Goal: Check status

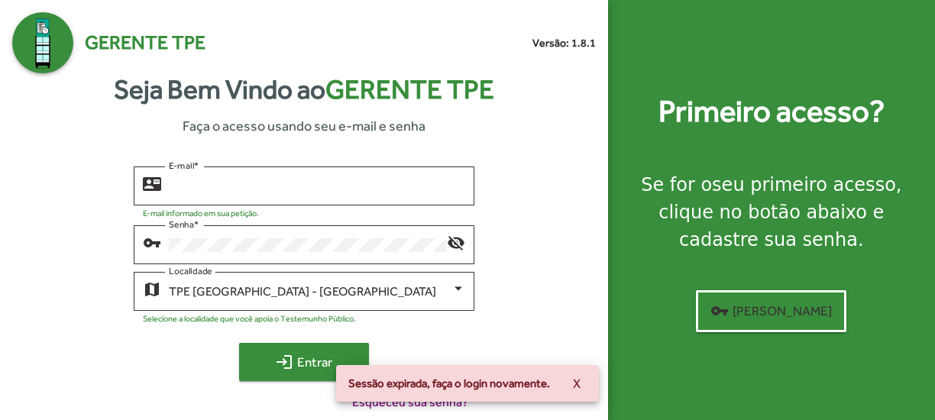
type input "**********"
click at [271, 361] on span "login Entrar" at bounding box center [304, 362] width 102 height 28
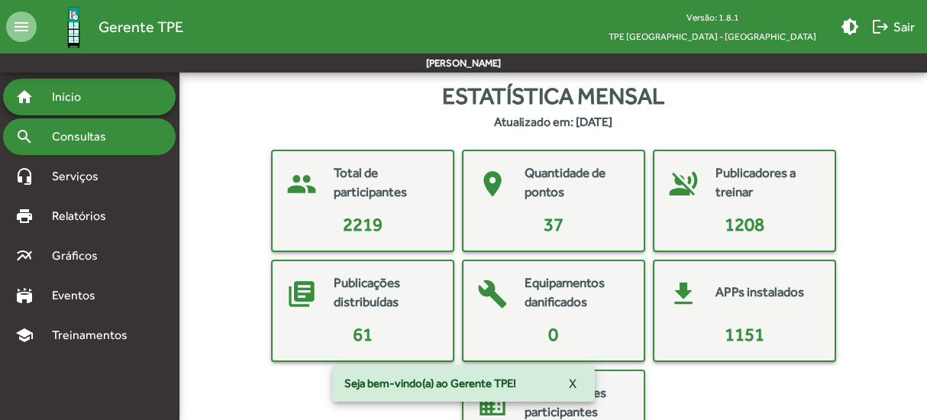
click at [106, 134] on span "Consultas" at bounding box center [84, 137] width 83 height 18
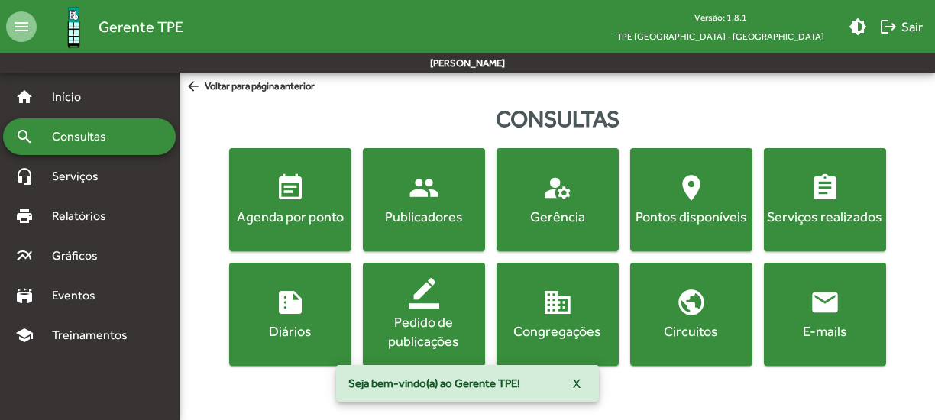
click at [266, 199] on span "event_note Agenda por ponto" at bounding box center [290, 199] width 116 height 53
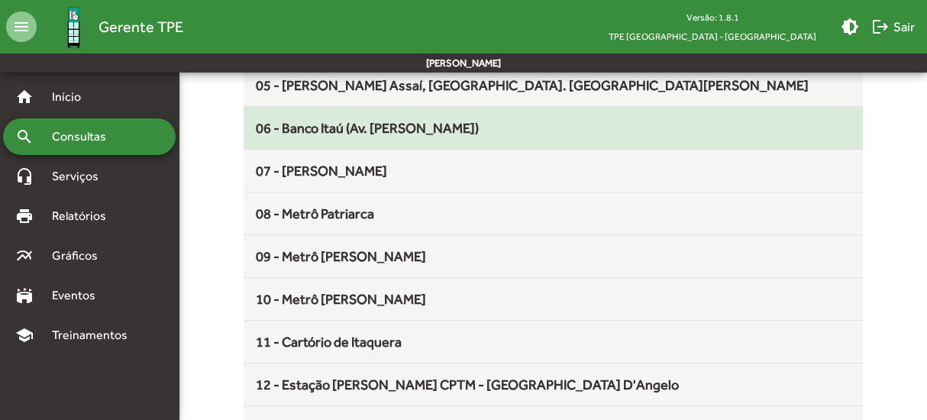
scroll to position [458, 0]
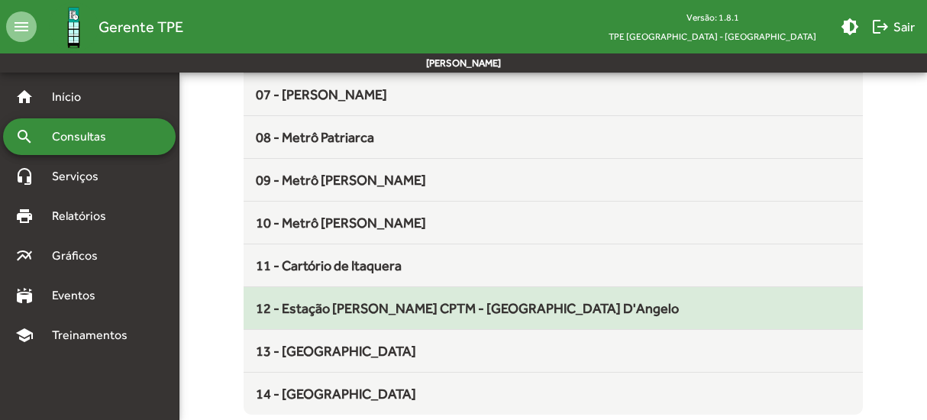
click at [347, 308] on span "12 - Estação [PERSON_NAME] CPTM - [GEOGRAPHIC_DATA] D'Angelo" at bounding box center [467, 308] width 423 height 16
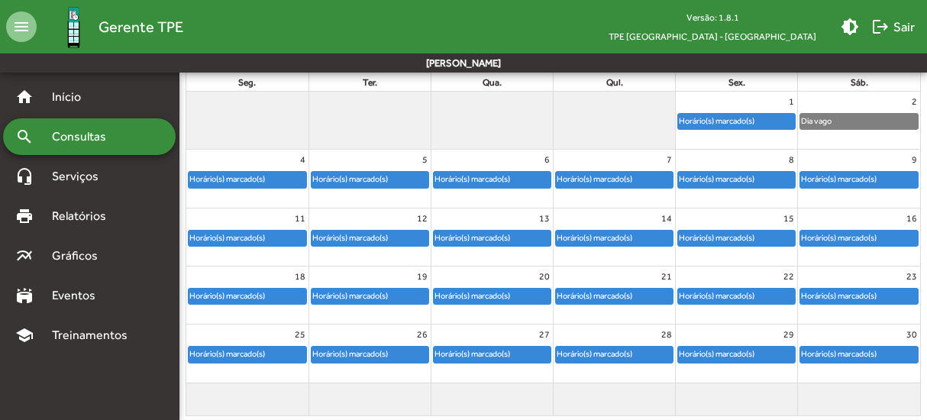
scroll to position [212, 0]
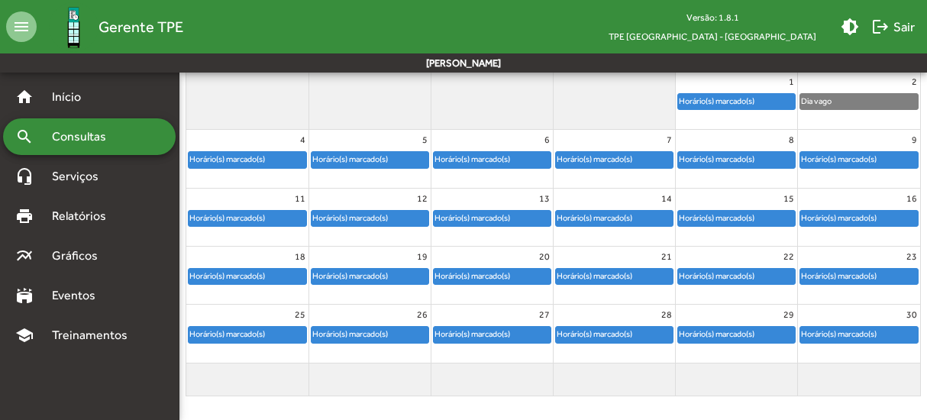
click at [827, 332] on div "Horário(s) marcado(s)" at bounding box center [839, 334] width 77 height 15
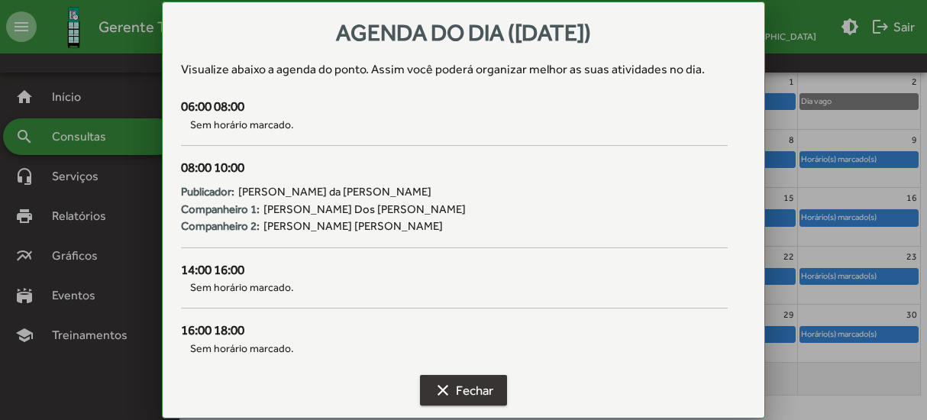
click at [471, 387] on span "clear Fechar" at bounding box center [464, 391] width 60 height 28
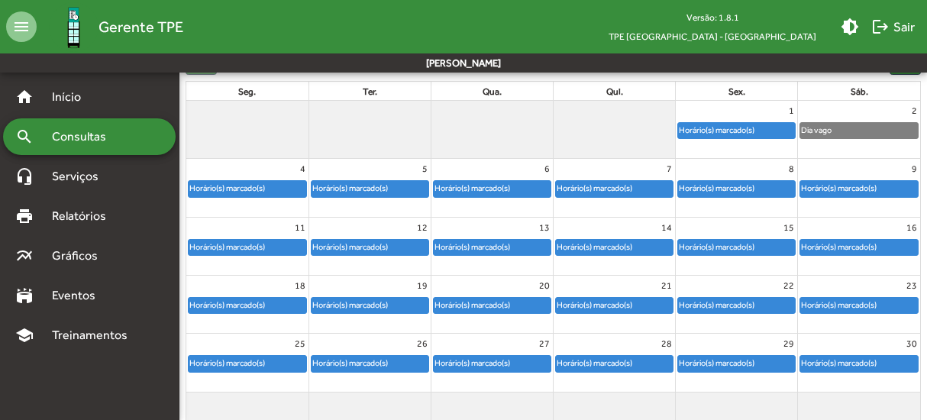
scroll to position [212, 0]
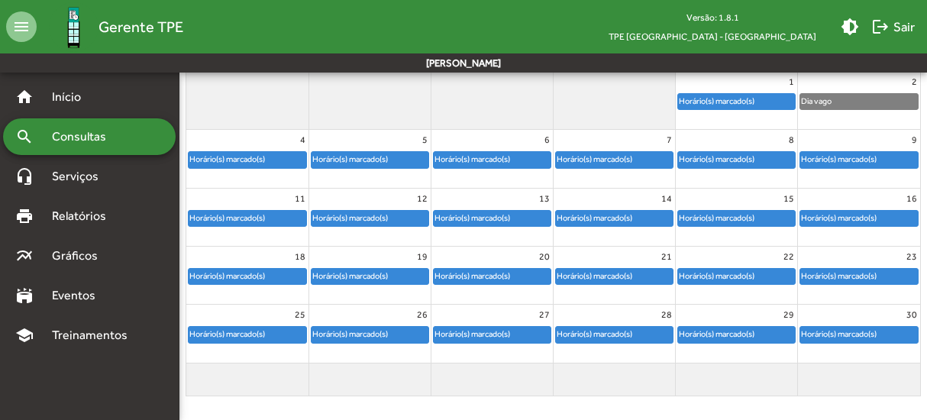
click at [873, 334] on div "Horário(s) marcado(s)" at bounding box center [839, 334] width 77 height 15
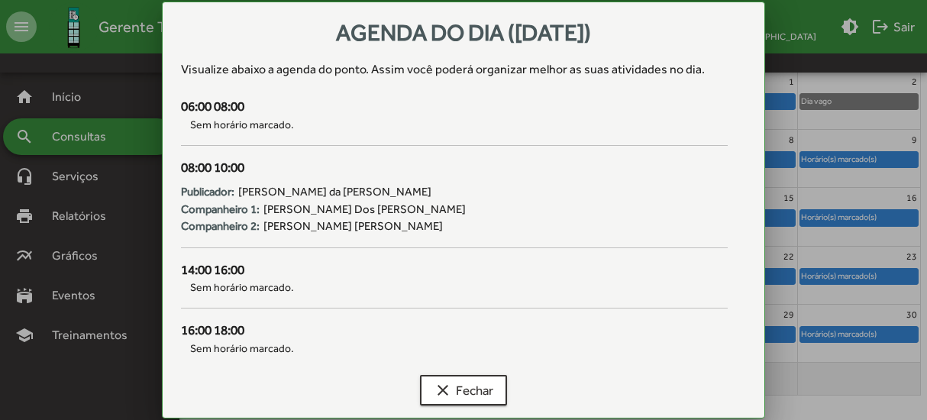
scroll to position [0, 0]
click at [435, 387] on mat-icon "clear" at bounding box center [443, 390] width 18 height 18
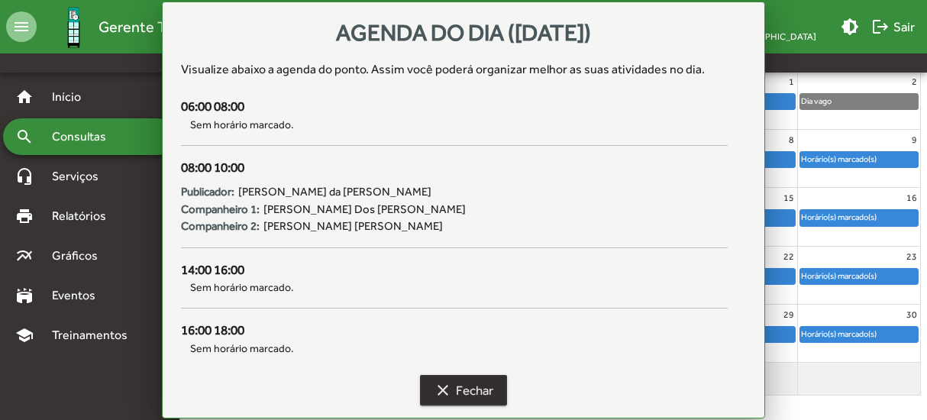
scroll to position [212, 0]
